Goal: Navigation & Orientation: Find specific page/section

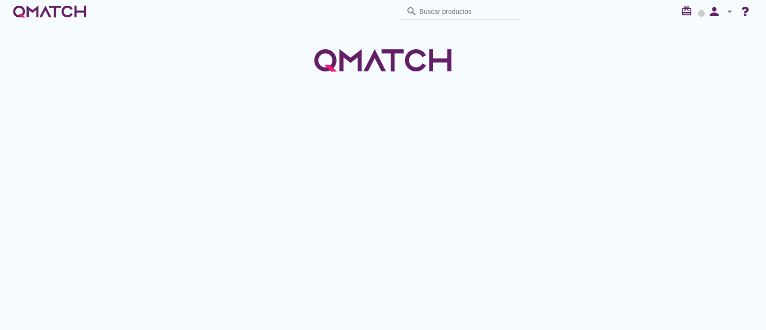
click at [59, 12] on div "white-qmatch-logo" at bounding box center [49, 11] width 77 height 19
click at [421, 56] on img at bounding box center [383, 60] width 144 height 48
click at [70, 11] on div "white-qmatch-logo" at bounding box center [49, 11] width 77 height 19
click at [58, 15] on div "white-qmatch-logo" at bounding box center [49, 11] width 77 height 19
click at [89, 20] on div "search Buscar productos redeem person arrow_drop_down" at bounding box center [382, 11] width 743 height 19
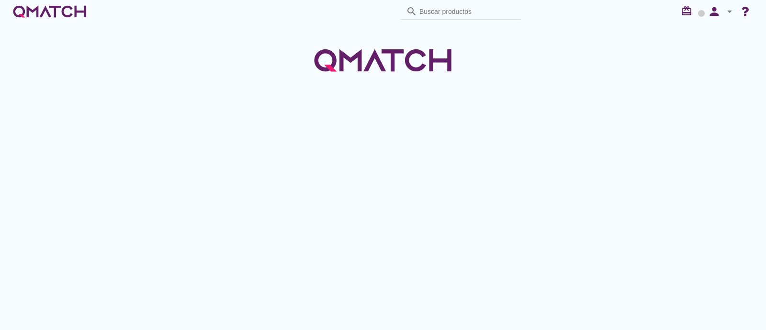
drag, startPoint x: 84, startPoint y: 19, endPoint x: 132, endPoint y: 20, distance: 47.9
click at [84, 19] on div "white-qmatch-logo" at bounding box center [49, 11] width 77 height 19
click at [478, 87] on div at bounding box center [383, 176] width 766 height 307
click at [374, 68] on img at bounding box center [383, 60] width 144 height 48
click at [53, 11] on div "white-qmatch-logo" at bounding box center [49, 11] width 77 height 19
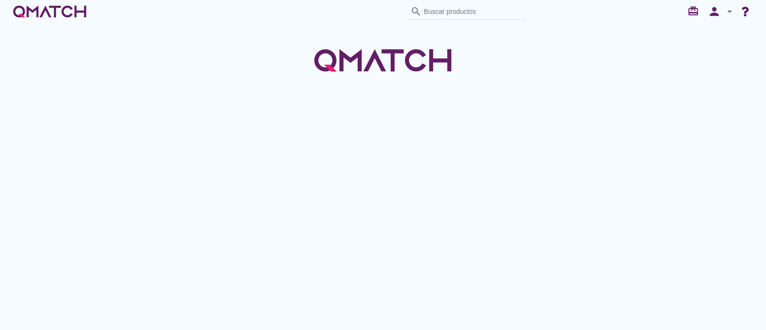
click at [505, 55] on div at bounding box center [383, 55] width 766 height 64
click at [386, 59] on img at bounding box center [383, 60] width 144 height 48
click at [66, 8] on div "white-qmatch-logo" at bounding box center [49, 11] width 77 height 19
click at [381, 100] on div at bounding box center [383, 176] width 766 height 307
